Goal: Information Seeking & Learning: Learn about a topic

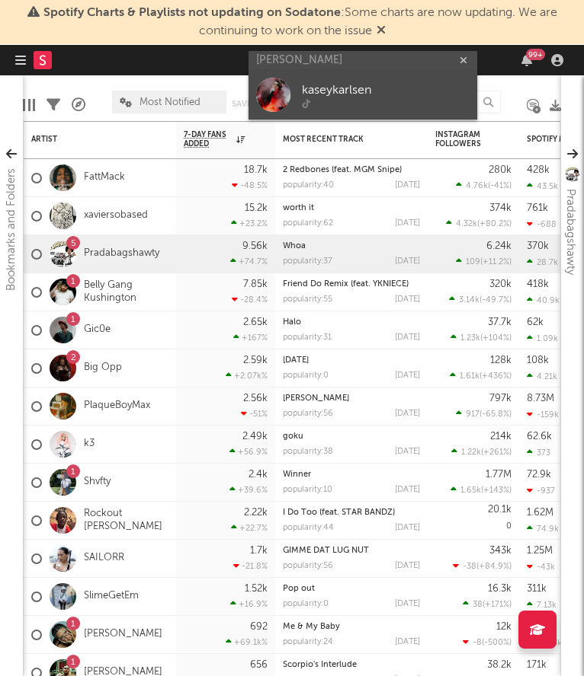
type input "Kasey Karlsen"
click at [347, 97] on div "kaseykarlsen" at bounding box center [386, 91] width 168 height 18
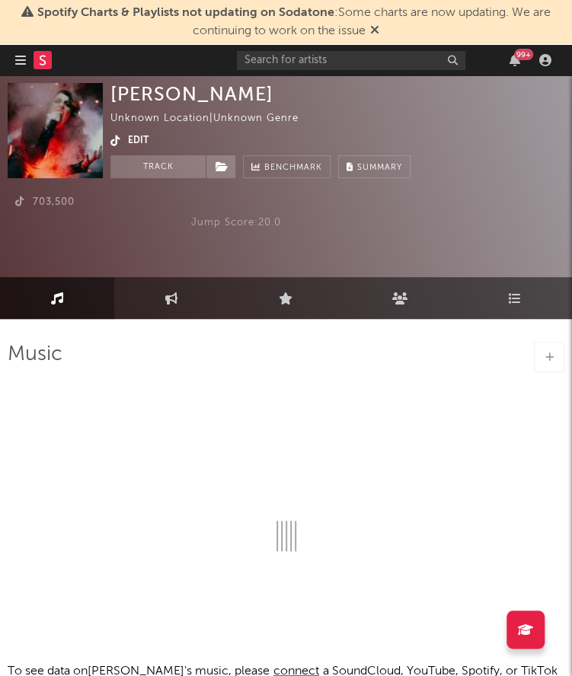
select select "1w"
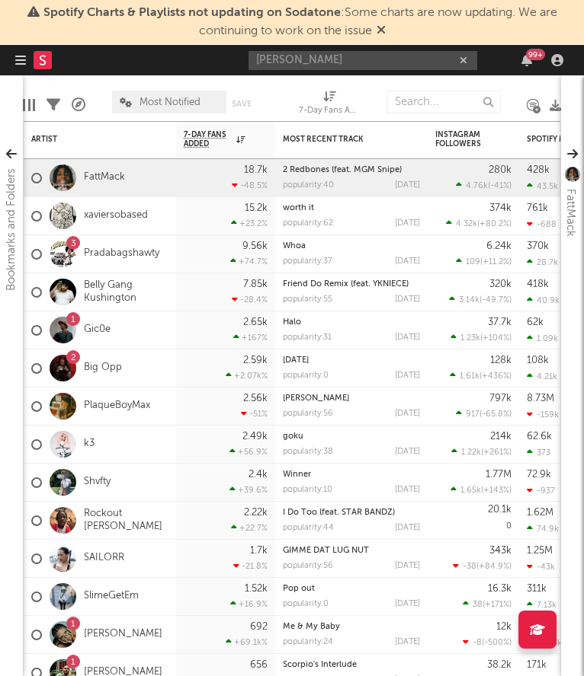
type input "[PERSON_NAME]"
click at [351, 73] on div "[PERSON_NAME] 99 +" at bounding box center [408, 60] width 320 height 30
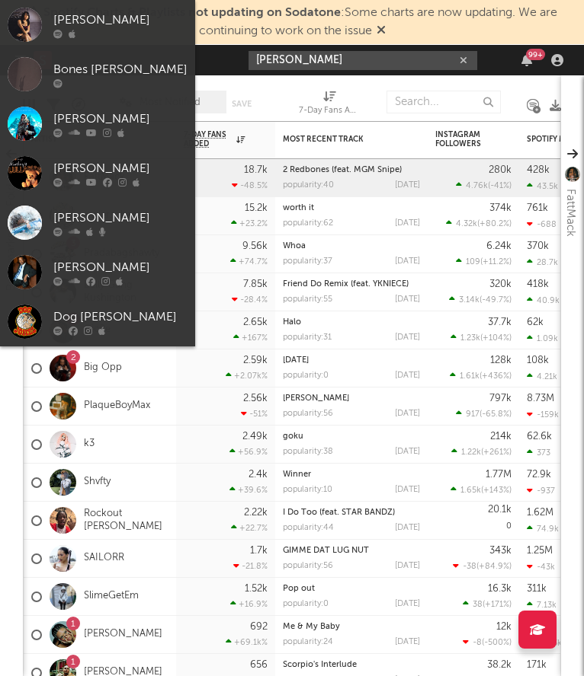
click at [346, 63] on input "[PERSON_NAME]" at bounding box center [362, 60] width 229 height 19
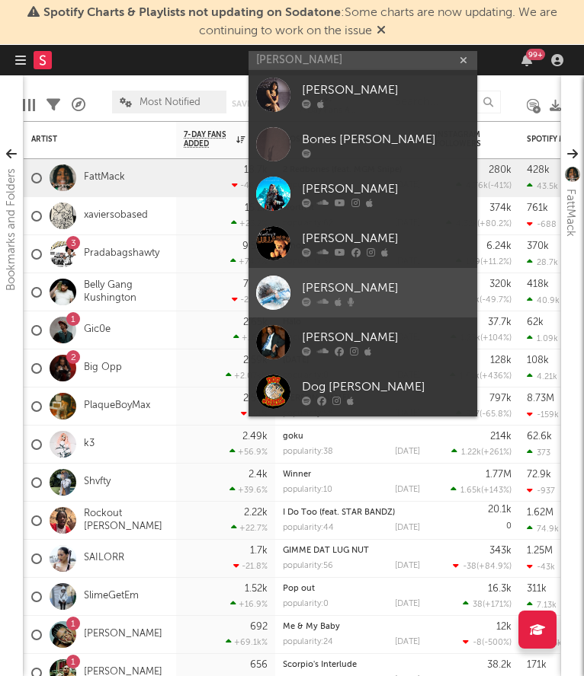
click at [400, 287] on div "[PERSON_NAME]" at bounding box center [386, 289] width 168 height 18
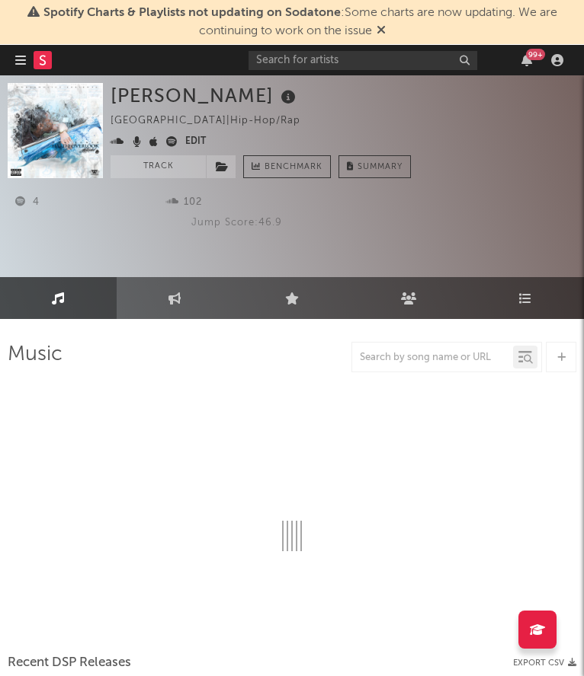
select select "1w"
